Goal: Entertainment & Leisure: Browse casually

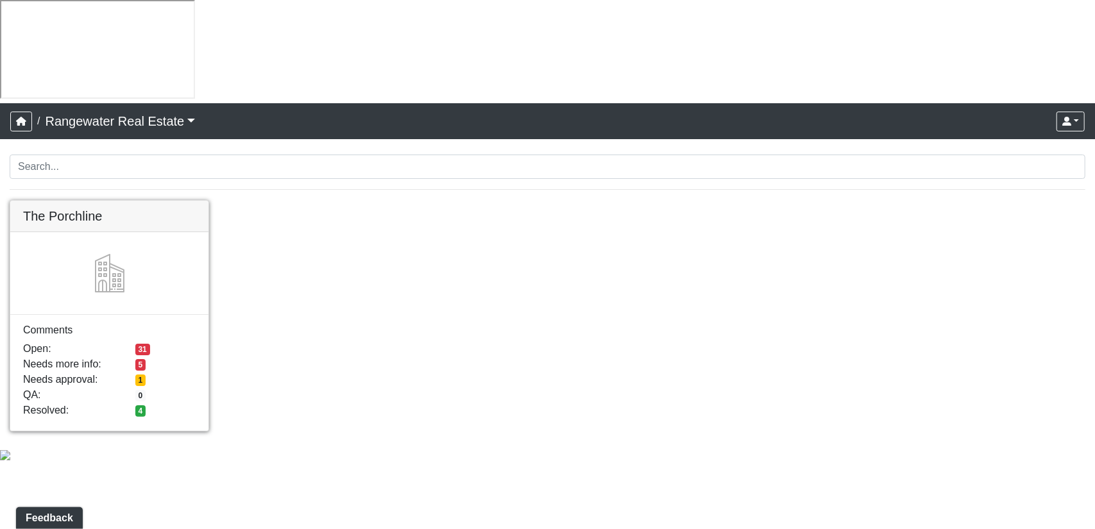
click at [115, 201] on link at bounding box center [109, 201] width 198 height 0
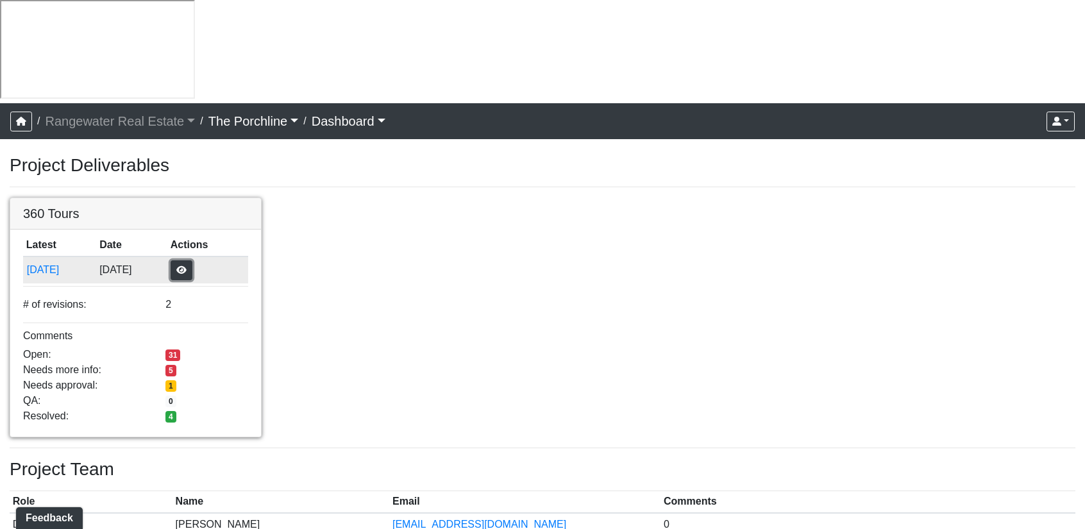
click at [192, 260] on button "button" at bounding box center [182, 270] width 22 height 20
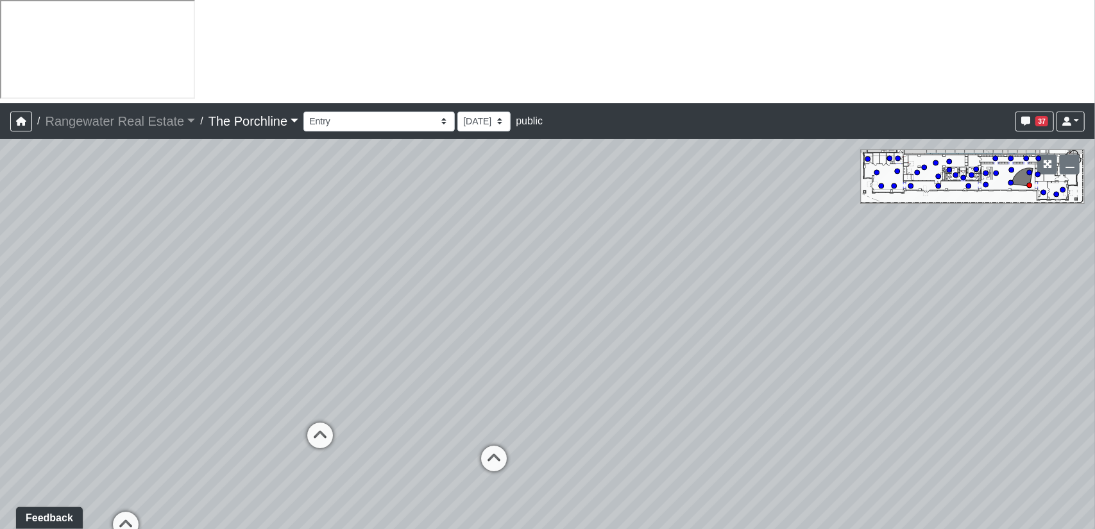
drag, startPoint x: 636, startPoint y: 297, endPoint x: 563, endPoint y: 294, distance: 73.2
click at [563, 294] on div "Loading... Seating Loading... Mailroom Entry Loading... Lounge Entry Loading...…" at bounding box center [547, 385] width 1095 height 493
drag, startPoint x: 217, startPoint y: 248, endPoint x: 413, endPoint y: 251, distance: 196.2
click at [413, 251] on div "Loading... Seating Loading... Mailroom Entry Loading... Lounge Entry Loading...…" at bounding box center [547, 385] width 1095 height 493
drag, startPoint x: 282, startPoint y: 291, endPoint x: 407, endPoint y: 302, distance: 124.9
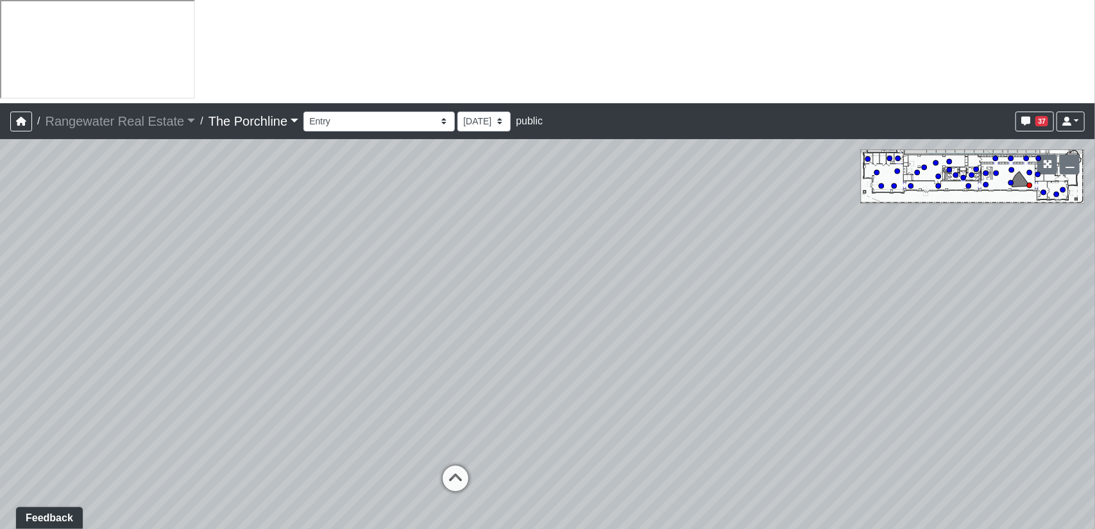
click at [443, 289] on div "Loading... Seating Loading... Mailroom Entry Loading... Lounge Entry Loading...…" at bounding box center [547, 385] width 1095 height 493
drag, startPoint x: 637, startPoint y: 311, endPoint x: 213, endPoint y: 264, distance: 427.1
click at [144, 257] on div "Loading... Seating Loading... Mailroom Entry Loading... Lounge Entry Loading...…" at bounding box center [547, 385] width 1095 height 493
drag, startPoint x: 773, startPoint y: 315, endPoint x: 516, endPoint y: 297, distance: 258.4
click at [112, 231] on div "Loading... Seating Loading... Mailroom Entry Loading... Lounge Entry Loading...…" at bounding box center [547, 385] width 1095 height 493
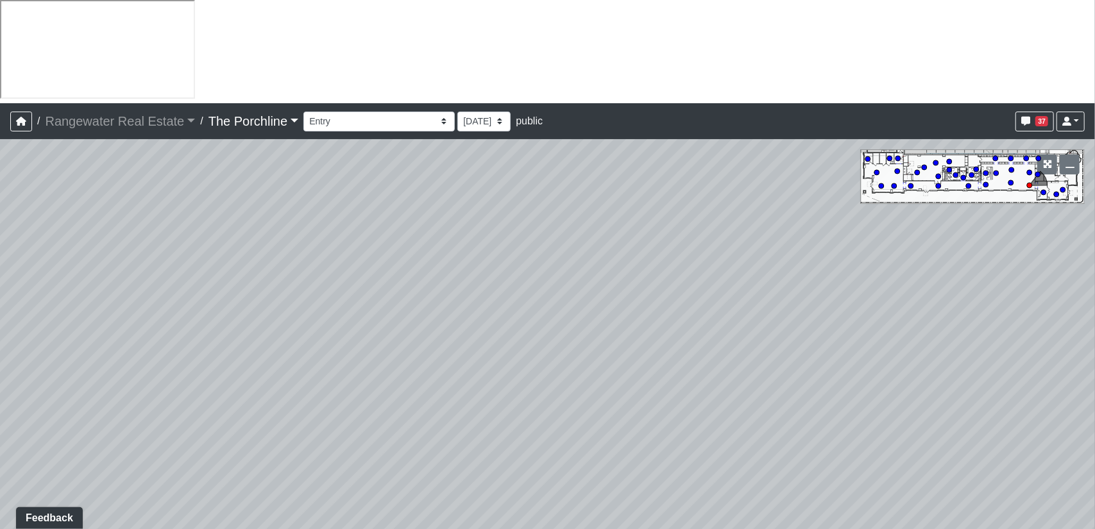
drag, startPoint x: 801, startPoint y: 319, endPoint x: 181, endPoint y: 288, distance: 620.9
click at [181, 288] on div "Loading... Seating Loading... Mailroom Entry Loading... Lounge Entry Loading...…" at bounding box center [547, 385] width 1095 height 493
drag, startPoint x: 755, startPoint y: 286, endPoint x: 387, endPoint y: 347, distance: 372.5
click at [387, 347] on div "Loading... Seating Loading... Mailroom Entry Loading... Lounge Entry Loading...…" at bounding box center [547, 385] width 1095 height 493
drag, startPoint x: 666, startPoint y: 296, endPoint x: 558, endPoint y: 383, distance: 139.0
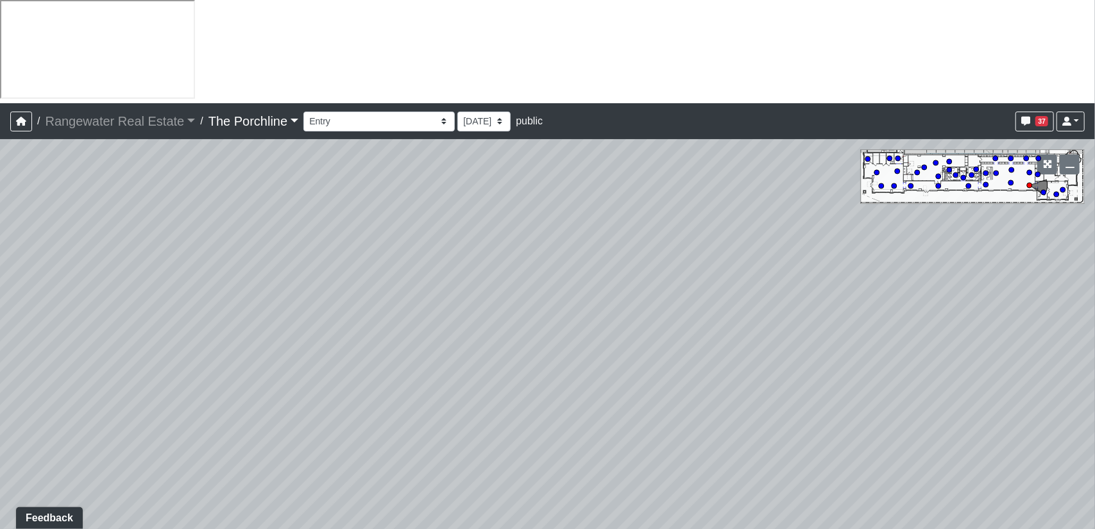
click at [558, 383] on div "Loading... Seating Loading... Mailroom Entry Loading... Lounge Entry Loading...…" at bounding box center [547, 385] width 1095 height 493
click at [658, 253] on div "Loading... Seating Loading... Mailroom Entry Loading... Lounge Entry Loading...…" at bounding box center [547, 385] width 1095 height 493
drag, startPoint x: 623, startPoint y: 342, endPoint x: 537, endPoint y: 230, distance: 141.2
click at [537, 230] on div "Loading... Seating Loading... Mailroom Entry Loading... Lounge Entry Loading...…" at bounding box center [547, 385] width 1095 height 493
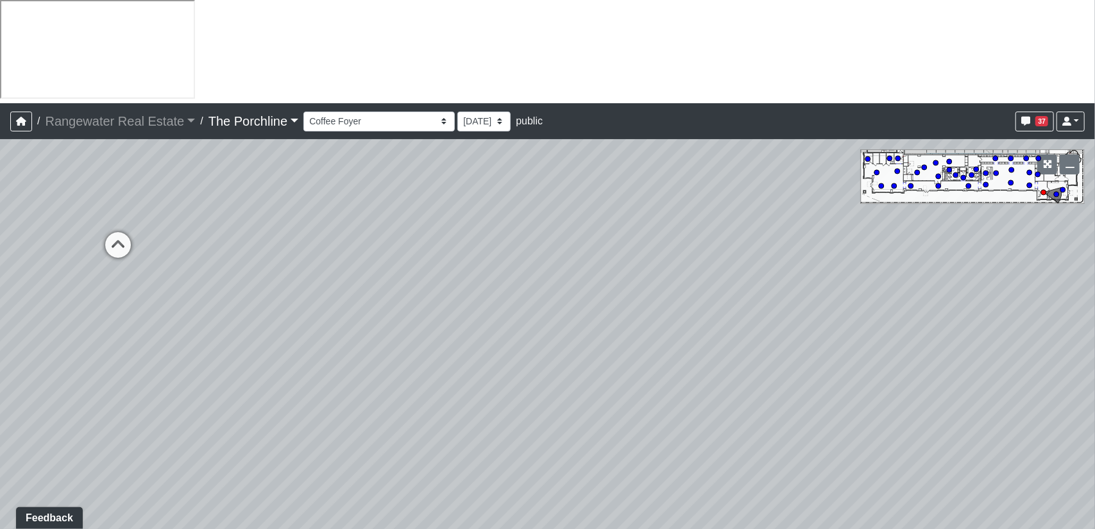
drag, startPoint x: 478, startPoint y: 282, endPoint x: 485, endPoint y: 246, distance: 36.5
click at [485, 246] on div "Loading... Seating Loading... Mailroom Entry Loading... Lounge Entry Loading...…" at bounding box center [547, 385] width 1095 height 493
click at [116, 228] on icon at bounding box center [119, 247] width 38 height 38
drag, startPoint x: 190, startPoint y: 192, endPoint x: 743, endPoint y: 382, distance: 584.6
click at [740, 382] on div "Loading... Seating Loading... Mailroom Entry Loading... Lounge Entry Loading...…" at bounding box center [547, 385] width 1095 height 493
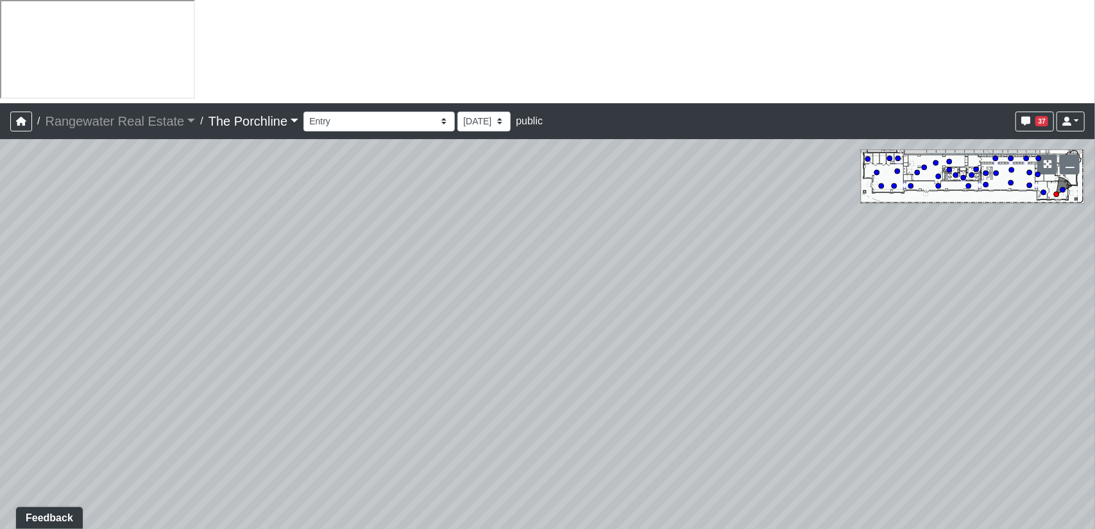
drag, startPoint x: 321, startPoint y: 289, endPoint x: 859, endPoint y: 280, distance: 538.7
click at [849, 280] on div "Loading... Seating Loading... Mailroom Entry Loading... Lounge Entry Loading...…" at bounding box center [547, 385] width 1095 height 493
drag, startPoint x: 542, startPoint y: 294, endPoint x: 759, endPoint y: 279, distance: 216.6
click at [758, 279] on div "Loading... Seating Loading... Mailroom Entry Loading... Lounge Entry Loading...…" at bounding box center [547, 385] width 1095 height 493
drag, startPoint x: 607, startPoint y: 284, endPoint x: 922, endPoint y: 285, distance: 315.5
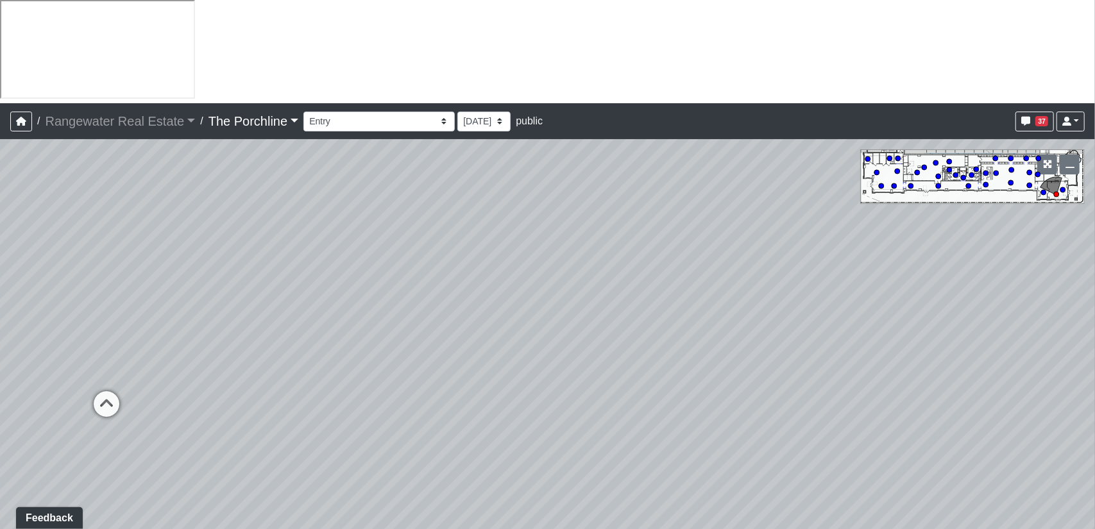
click at [922, 285] on div "Loading... Seating Loading... Mailroom Entry Loading... Lounge Entry Loading...…" at bounding box center [547, 385] width 1095 height 493
drag, startPoint x: 290, startPoint y: 219, endPoint x: 685, endPoint y: 185, distance: 395.8
click at [685, 185] on div "Loading... Seating Loading... Mailroom Entry Loading... Lounge Entry Loading...…" at bounding box center [547, 385] width 1095 height 493
drag, startPoint x: 887, startPoint y: 332, endPoint x: 407, endPoint y: 330, distance: 480.3
click at [407, 330] on div "Loading... Seating Loading... Mailroom Entry Loading... Lounge Entry Loading...…" at bounding box center [547, 385] width 1095 height 493
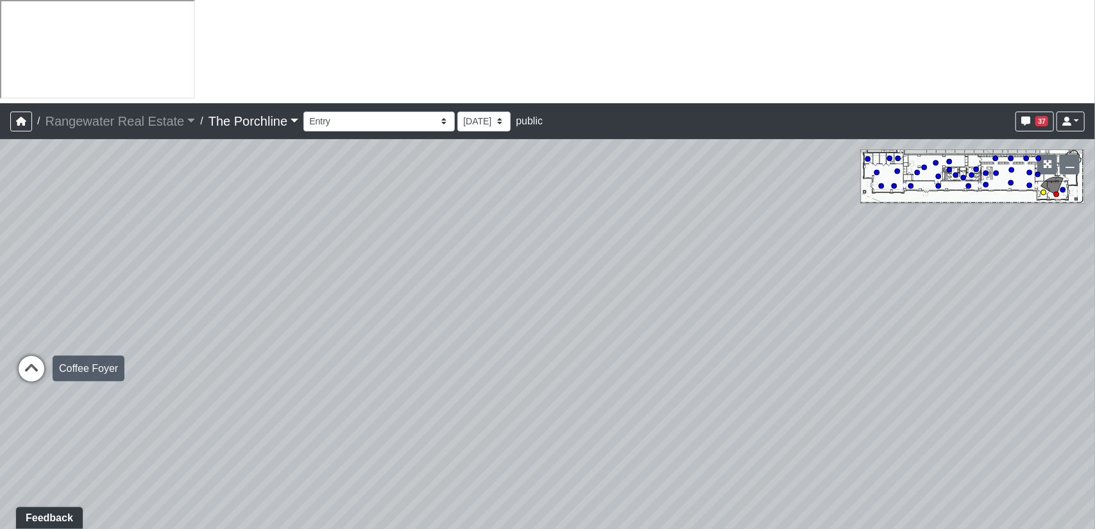
click at [31, 356] on icon at bounding box center [31, 375] width 38 height 38
drag, startPoint x: 199, startPoint y: 269, endPoint x: 473, endPoint y: 269, distance: 274.5
click at [473, 269] on div "Loading... Seating Loading... Mailroom Entry Loading... Lounge Entry Loading...…" at bounding box center [547, 385] width 1095 height 493
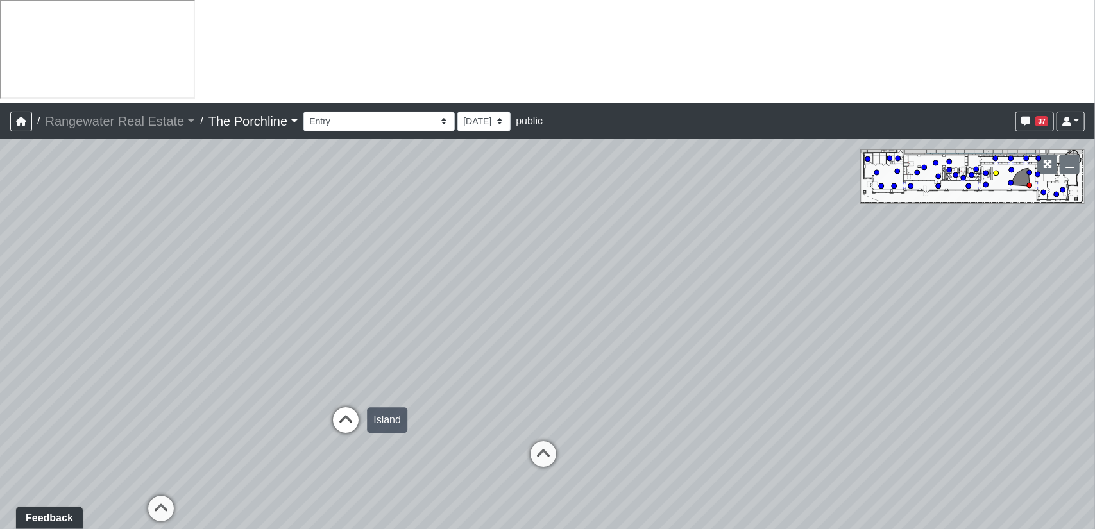
click at [335, 407] on icon at bounding box center [345, 426] width 38 height 38
drag, startPoint x: 468, startPoint y: 300, endPoint x: 780, endPoint y: 279, distance: 312.4
click at [780, 279] on div "Loading... Seating Loading... Mailroom Entry Loading... Lounge Entry Loading...…" at bounding box center [547, 385] width 1095 height 493
drag, startPoint x: 850, startPoint y: 345, endPoint x: 335, endPoint y: 311, distance: 516.0
click at [335, 311] on div "Loading... Seating Loading... Mailroom Entry Loading... Lounge Entry Loading...…" at bounding box center [547, 385] width 1095 height 493
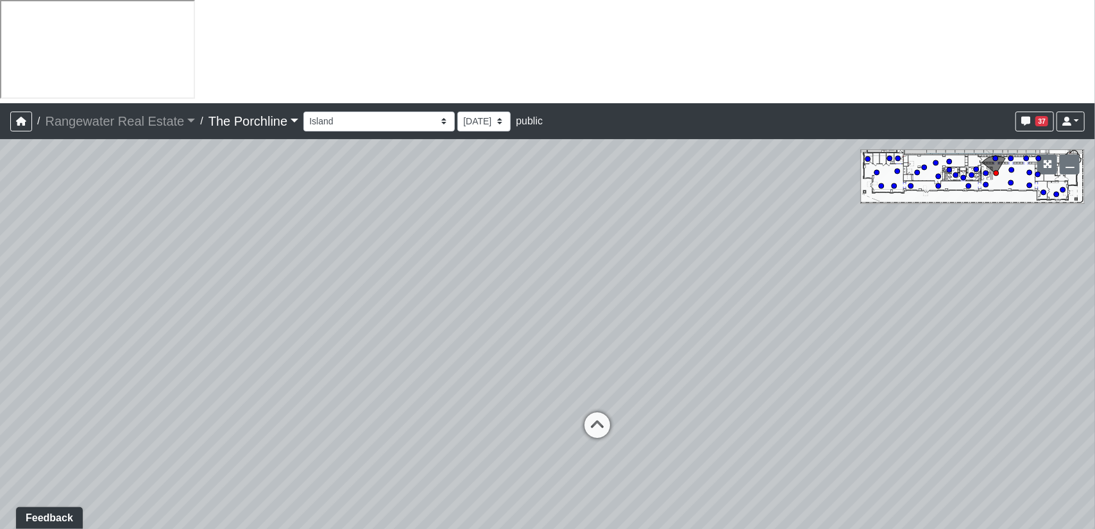
drag, startPoint x: 523, startPoint y: 271, endPoint x: 162, endPoint y: 266, distance: 361.1
click at [112, 274] on div "Loading... Seating Loading... Mailroom Entry Loading... Lounge Entry Loading...…" at bounding box center [547, 385] width 1095 height 493
drag, startPoint x: 922, startPoint y: 201, endPoint x: 364, endPoint y: 231, distance: 558.7
click at [172, 247] on div "Loading... Seating Loading... Mailroom Entry Loading... Lounge Entry Loading...…" at bounding box center [547, 385] width 1095 height 493
click at [586, 317] on icon at bounding box center [581, 336] width 38 height 38
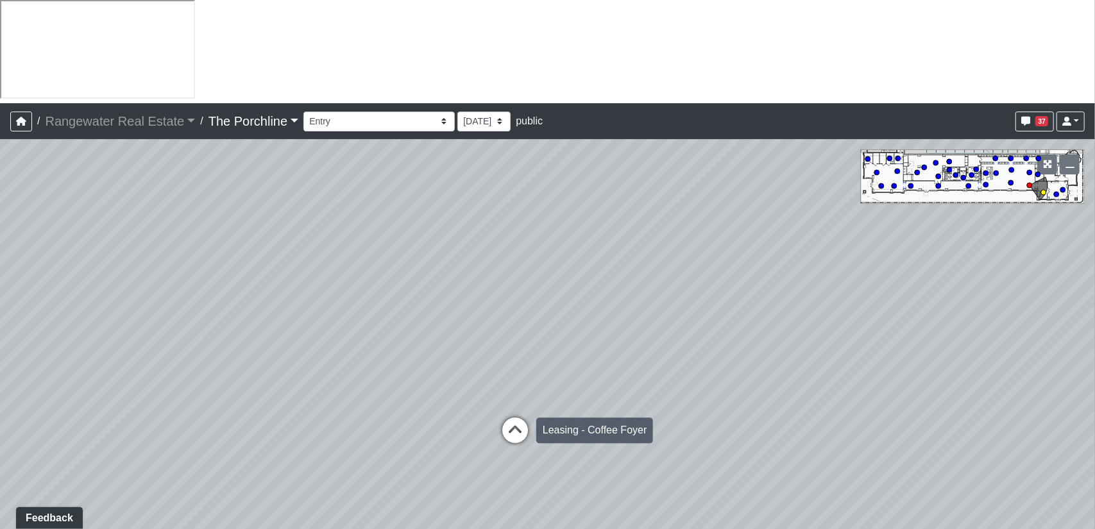
click at [513, 417] on icon at bounding box center [515, 436] width 38 height 38
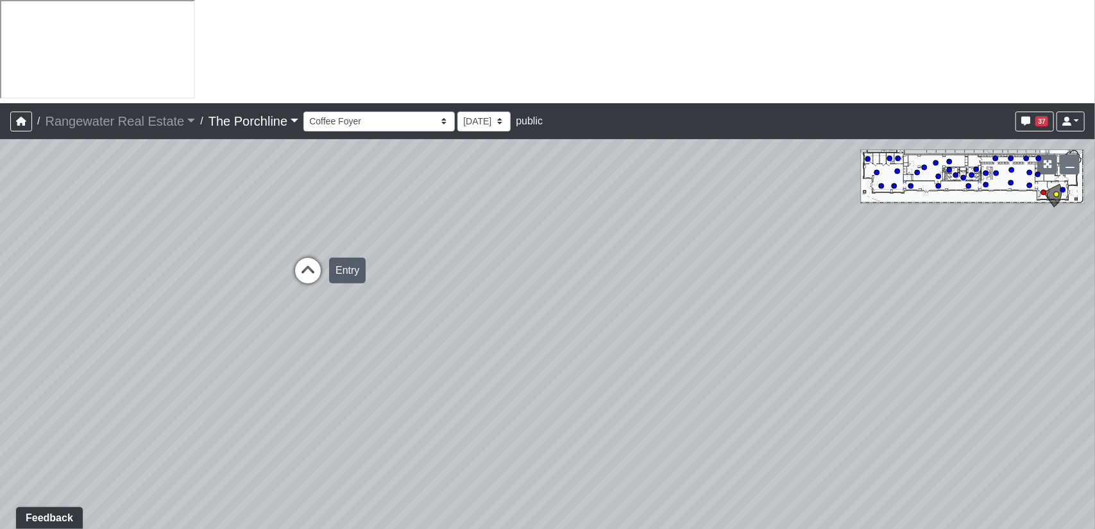
click at [312, 258] on icon at bounding box center [308, 277] width 38 height 38
drag, startPoint x: 448, startPoint y: 252, endPoint x: 836, endPoint y: 348, distance: 399.1
click at [836, 348] on div "Loading... Seating Loading... Mailroom Entry Loading... Lounge Entry Loading...…" at bounding box center [547, 385] width 1095 height 493
drag, startPoint x: 500, startPoint y: 321, endPoint x: 930, endPoint y: 288, distance: 432.2
click at [939, 285] on div "Loading... Seating Loading... Mailroom Entry Loading... Lounge Entry Loading...…" at bounding box center [547, 385] width 1095 height 493
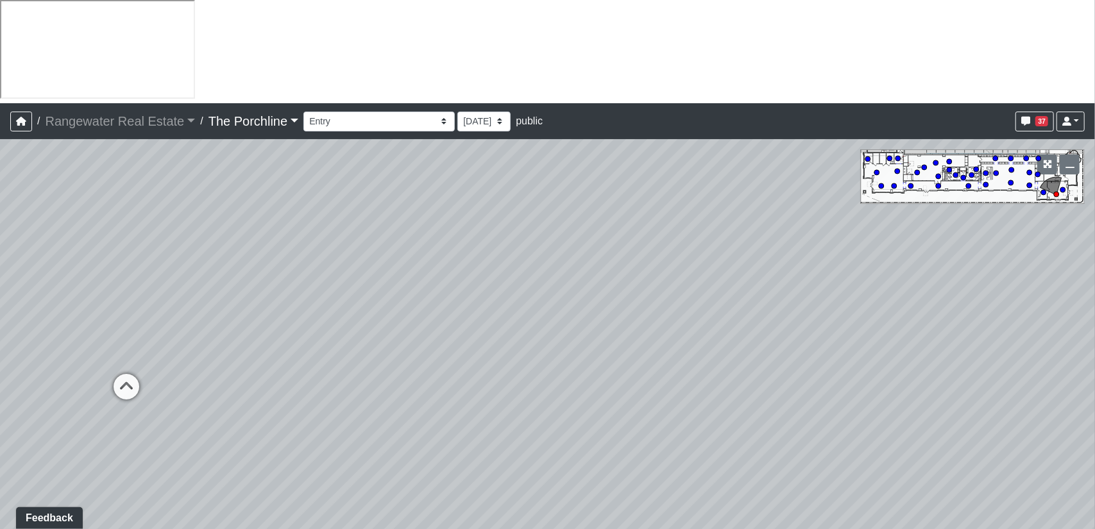
drag, startPoint x: 642, startPoint y: 326, endPoint x: 936, endPoint y: 312, distance: 294.1
click at [936, 312] on div "Loading... Seating Loading... Mailroom Entry Loading... Lounge Entry Loading...…" at bounding box center [547, 385] width 1095 height 493
drag, startPoint x: 570, startPoint y: 162, endPoint x: 416, endPoint y: 455, distance: 330.4
click at [416, 455] on div "Loading... Seating Loading... Mailroom Entry Loading... Lounge Entry Loading...…" at bounding box center [547, 385] width 1095 height 493
drag, startPoint x: 468, startPoint y: 292, endPoint x: 507, endPoint y: 33, distance: 261.9
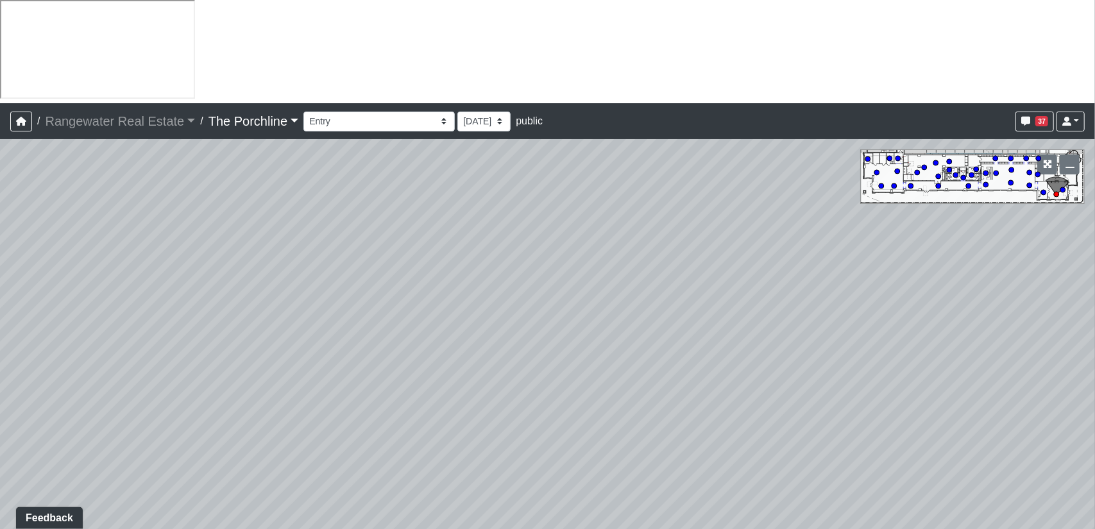
click at [507, 103] on div "/ Rangewater Real Estate Rangewater Real Estate Loading... / The Porchline The …" at bounding box center [547, 367] width 1095 height 529
drag, startPoint x: 239, startPoint y: 240, endPoint x: 590, endPoint y: 84, distance: 383.8
click at [590, 139] on div "Loading... Seating Loading... Mailroom Entry Loading... Lounge Entry Loading...…" at bounding box center [547, 385] width 1095 height 493
click at [355, 303] on icon at bounding box center [354, 322] width 38 height 38
drag, startPoint x: 287, startPoint y: 231, endPoint x: 740, endPoint y: 164, distance: 458.4
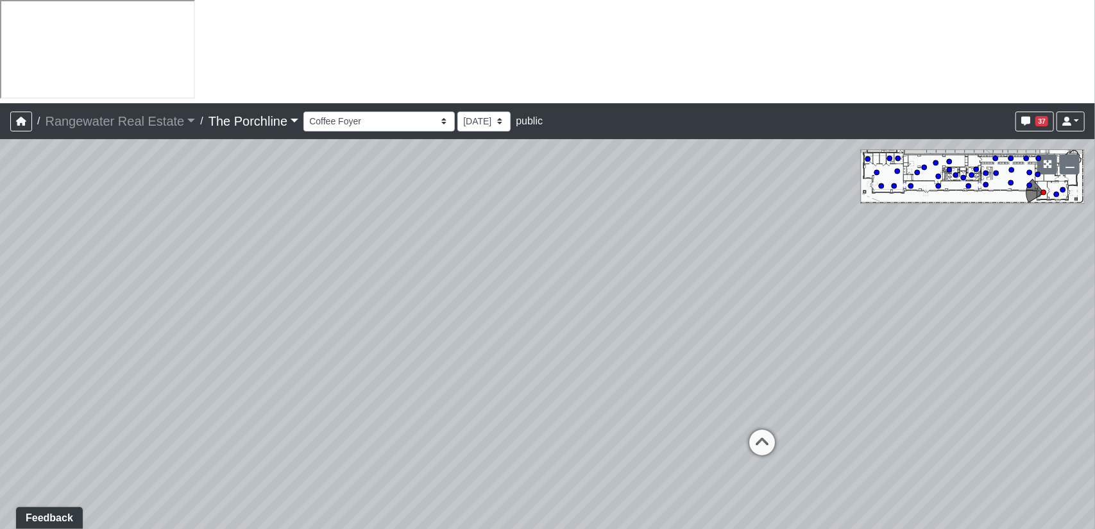
click at [726, 140] on div "Loading... Seating Loading... Mailroom Entry Loading... Lounge Entry Loading...…" at bounding box center [547, 385] width 1095 height 493
drag, startPoint x: 514, startPoint y: 326, endPoint x: 600, endPoint y: 317, distance: 86.4
click at [600, 317] on div "Loading... Seating Loading... Mailroom Entry Loading... Lounge Entry Loading...…" at bounding box center [547, 385] width 1095 height 493
drag, startPoint x: 750, startPoint y: 234, endPoint x: 5, endPoint y: 284, distance: 746.8
click at [5, 284] on div "Loading... Seating Loading... Mailroom Entry Loading... Lounge Entry Loading...…" at bounding box center [547, 385] width 1095 height 493
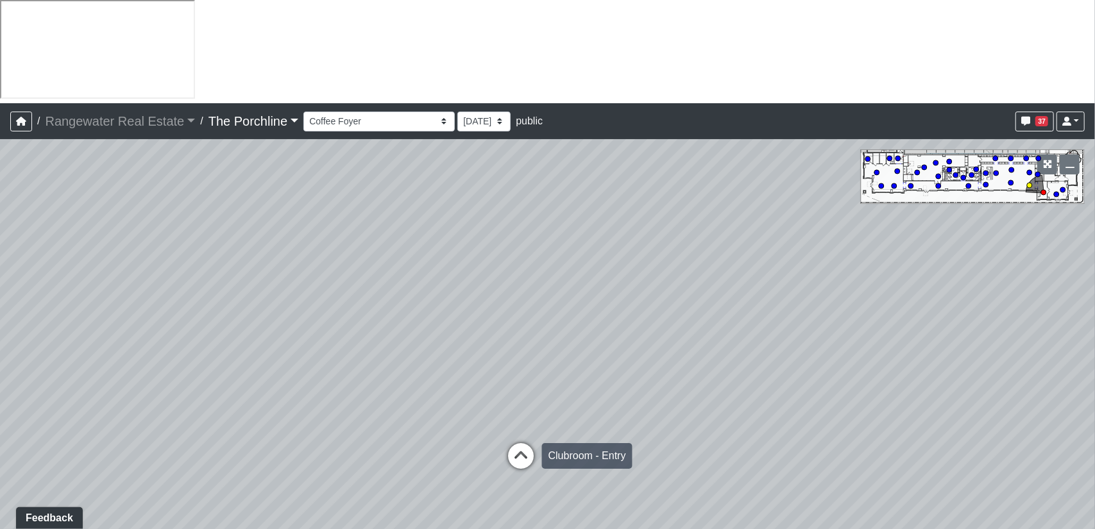
click at [526, 443] on icon at bounding box center [520, 462] width 38 height 38
select select "a4weSHcD4zXeBUSAxmZBk8"
drag, startPoint x: 346, startPoint y: 204, endPoint x: 554, endPoint y: 247, distance: 212.8
click at [554, 247] on div "Loading... Seating Loading... Mailroom Entry Loading... Lounge Entry Loading...…" at bounding box center [547, 385] width 1095 height 493
